Goal: Task Accomplishment & Management: Manage account settings

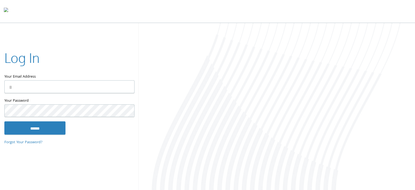
click at [72, 89] on input "Your Email Address" at bounding box center [69, 86] width 130 height 13
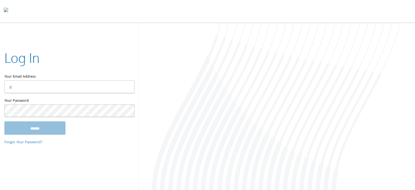
type input "**********"
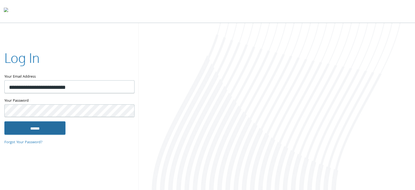
click at [52, 131] on input "******" at bounding box center [34, 127] width 61 height 13
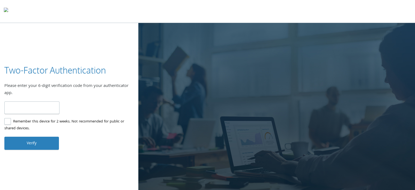
type input "******"
